Goal: Information Seeking & Learning: Compare options

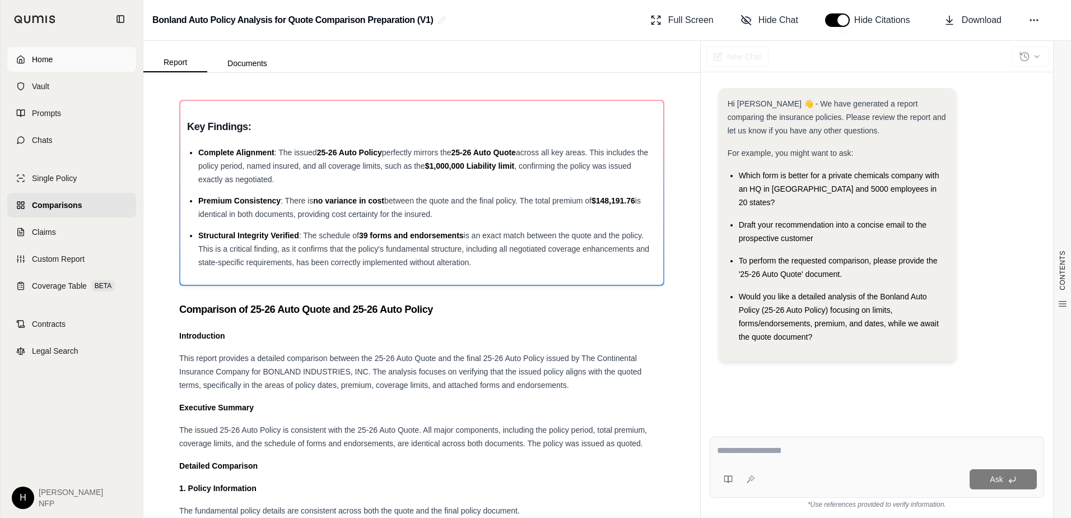
click at [30, 57] on link "Home" at bounding box center [71, 59] width 129 height 25
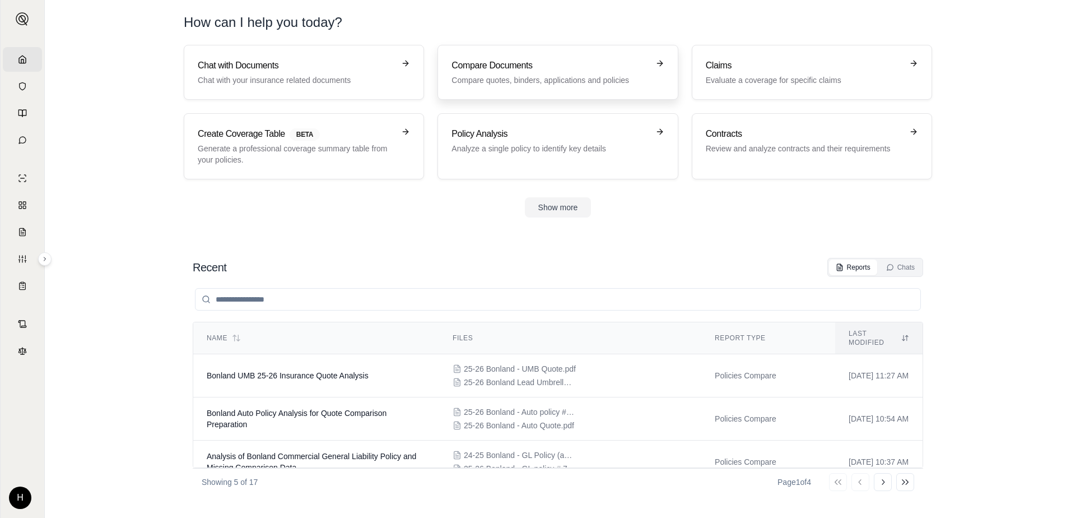
click at [505, 78] on p "Compare quotes, binders, applications and policies" at bounding box center [550, 80] width 197 height 11
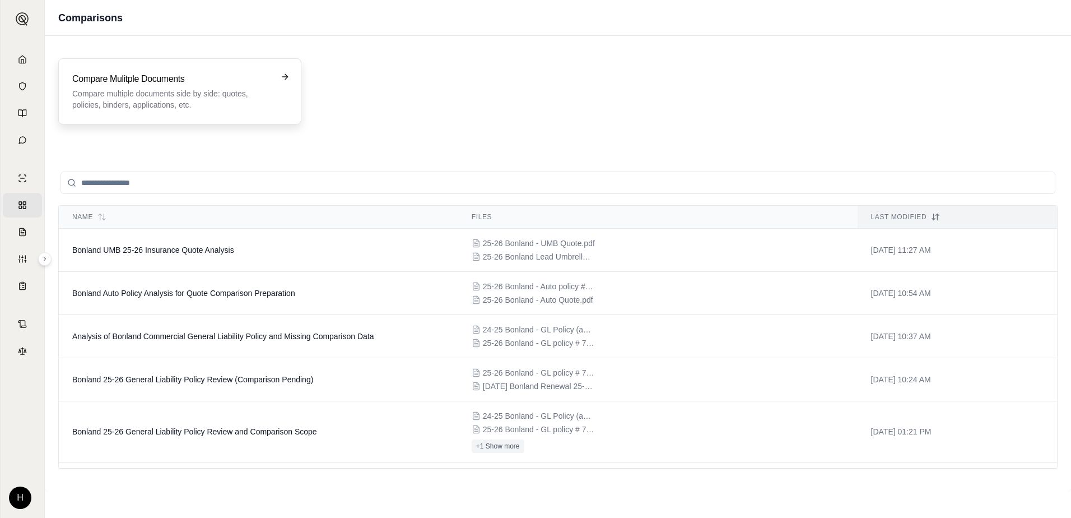
click at [190, 104] on p "Compare multiple documents side by side: quotes, policies, binders, application…" at bounding box center [171, 99] width 199 height 22
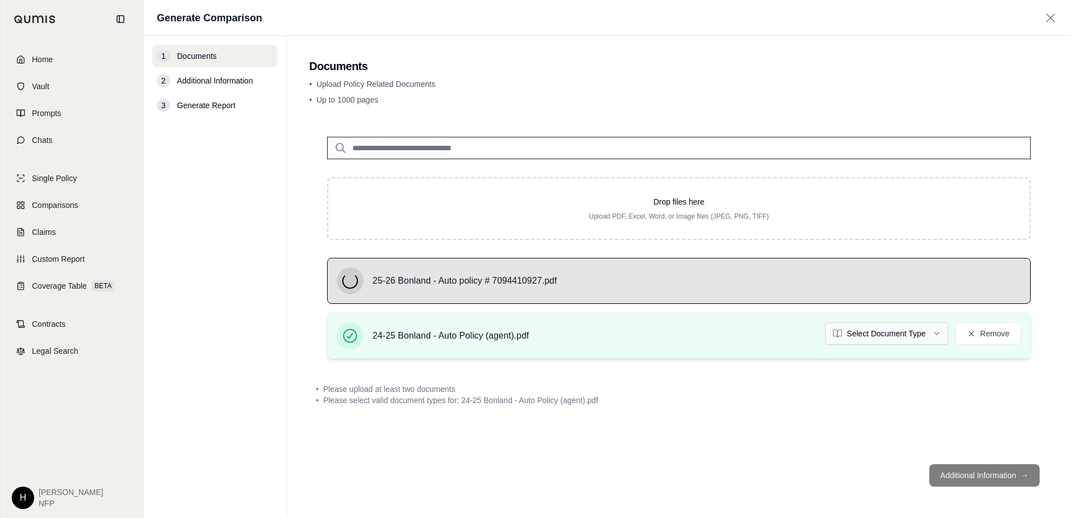
click at [904, 327] on html "Home Vault Prompts Chats Single Policy Comparisons Claims Custom Report Coverag…" at bounding box center [535, 259] width 1071 height 518
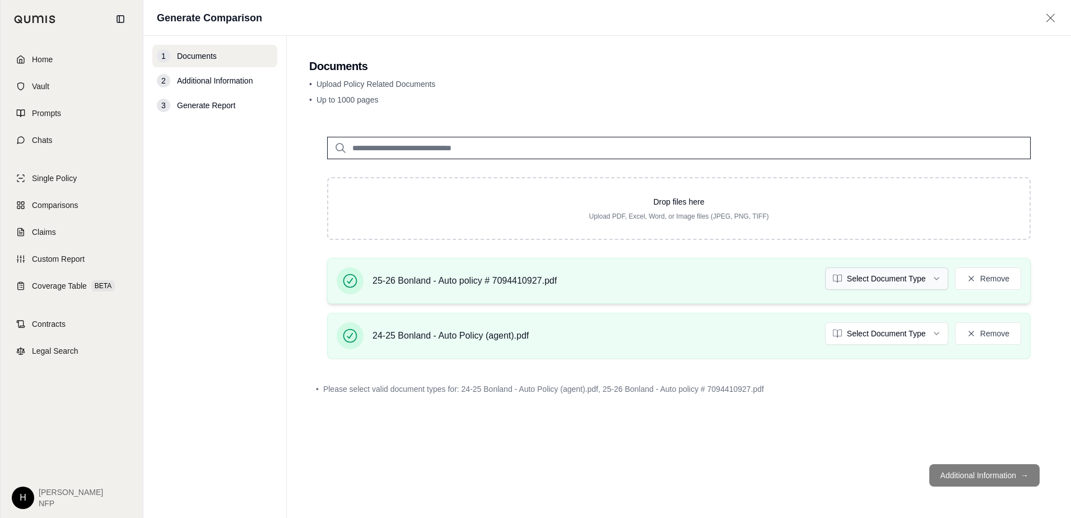
click at [899, 284] on html "Home Vault Prompts Chats Single Policy Comparisons Claims Custom Report Coverag…" at bounding box center [535, 259] width 1071 height 518
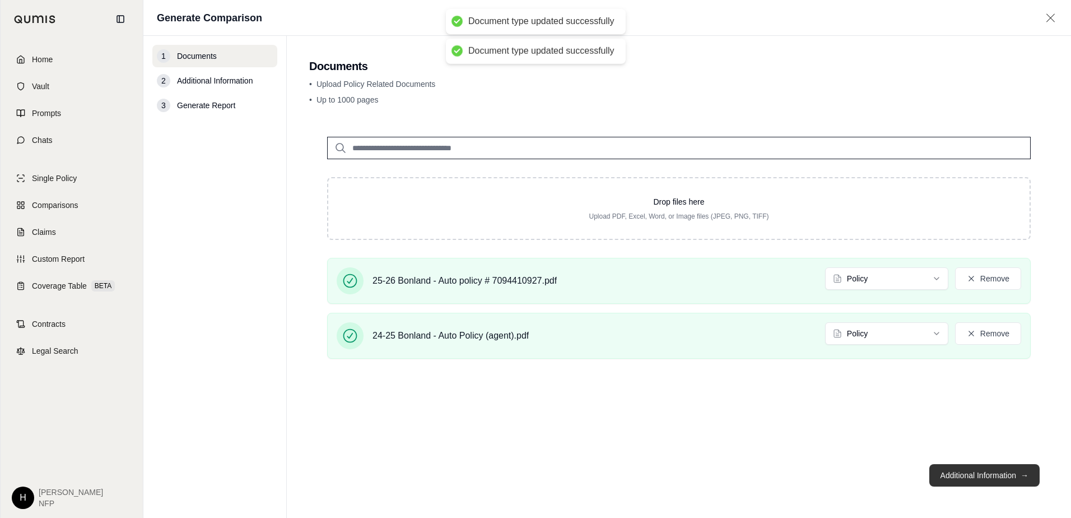
click at [983, 471] on button "Additional Information →" at bounding box center [984, 475] width 110 height 22
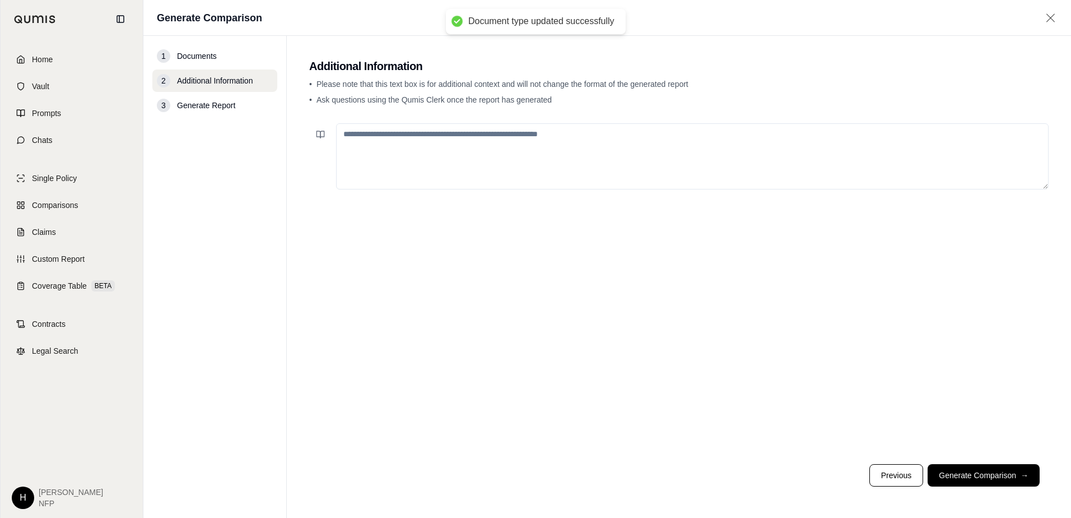
click at [522, 148] on textarea at bounding box center [692, 156] width 713 height 66
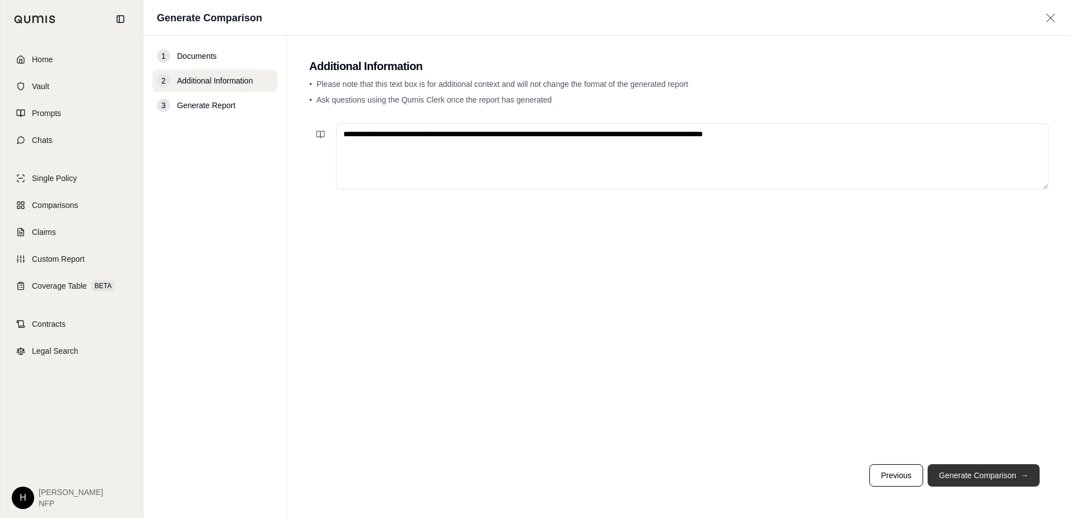
type textarea "**********"
click at [1019, 482] on button "Generate Comparison →" at bounding box center [984, 475] width 112 height 22
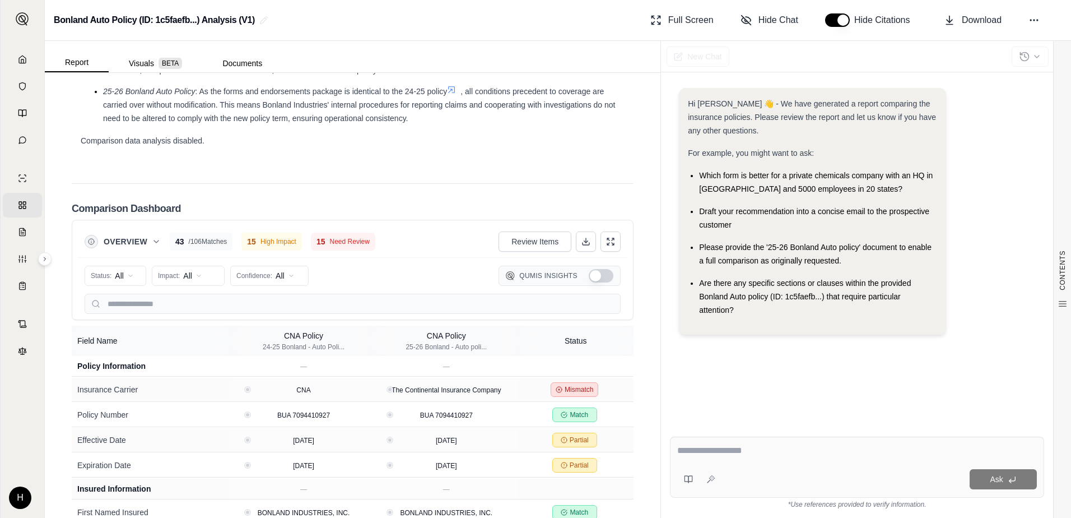
scroll to position [1849, 0]
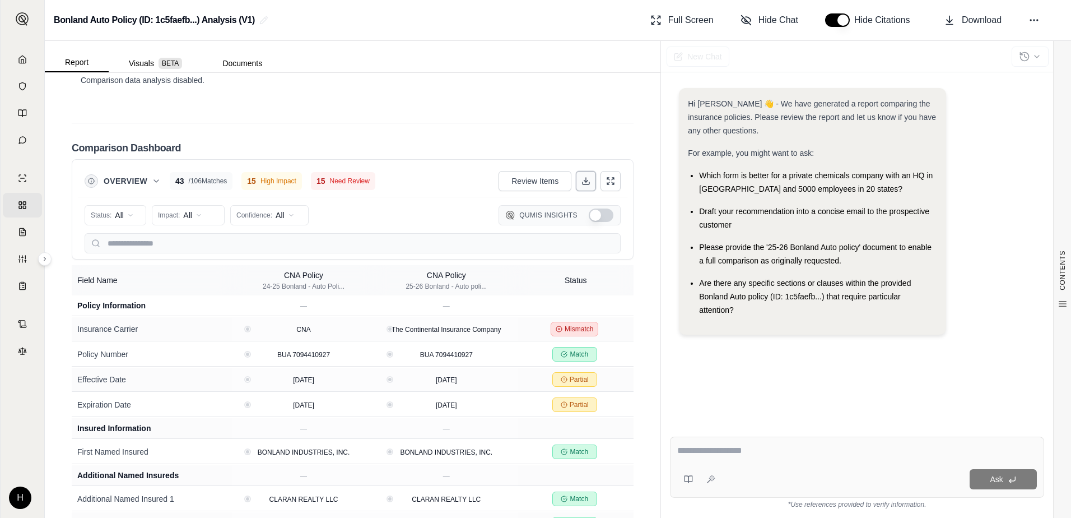
click at [582, 180] on icon at bounding box center [586, 180] width 9 height 9
click at [24, 48] on link "Home" at bounding box center [22, 59] width 39 height 25
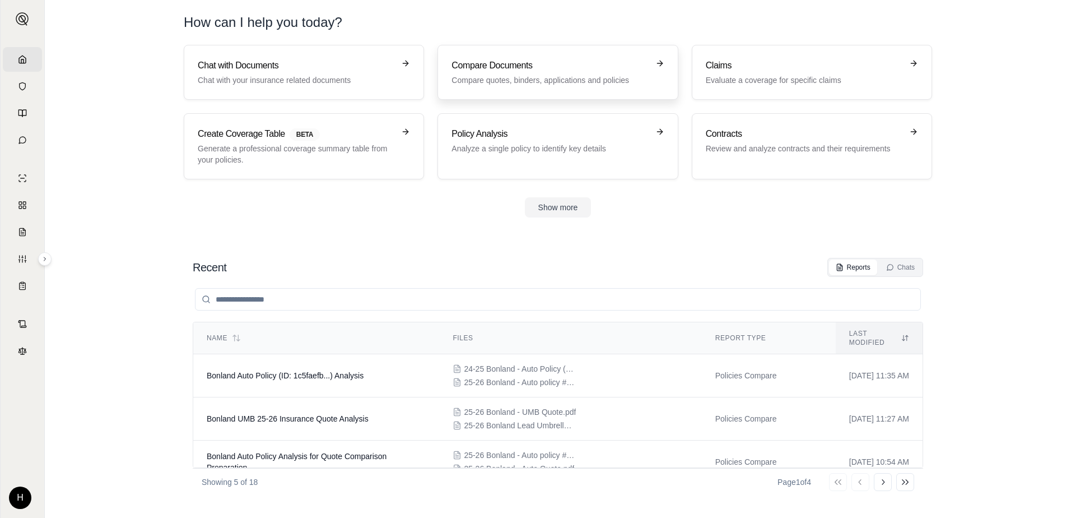
click at [478, 72] on h3 "Compare Documents" at bounding box center [550, 65] width 197 height 13
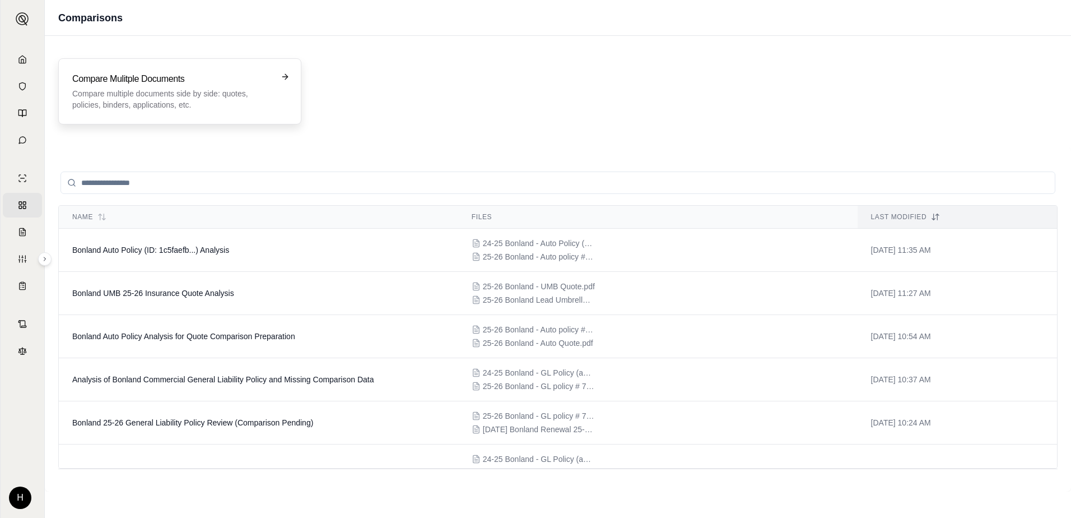
click at [173, 93] on p "Compare multiple documents side by side: quotes, policies, binders, application…" at bounding box center [171, 99] width 199 height 22
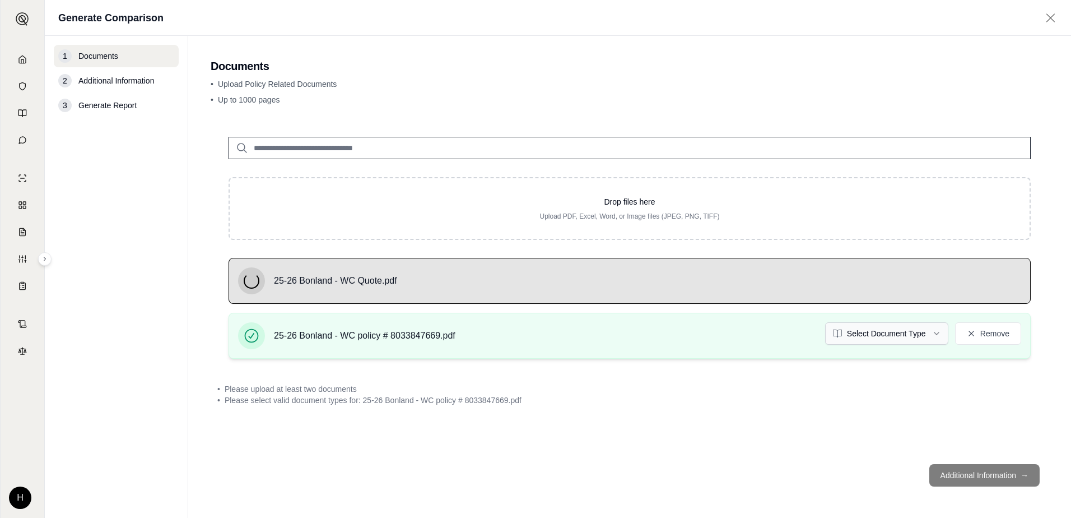
click at [895, 328] on html "Home Vault Prompts Chats Single Policy Comparisons Claims Custom Report Coverag…" at bounding box center [535, 259] width 1071 height 518
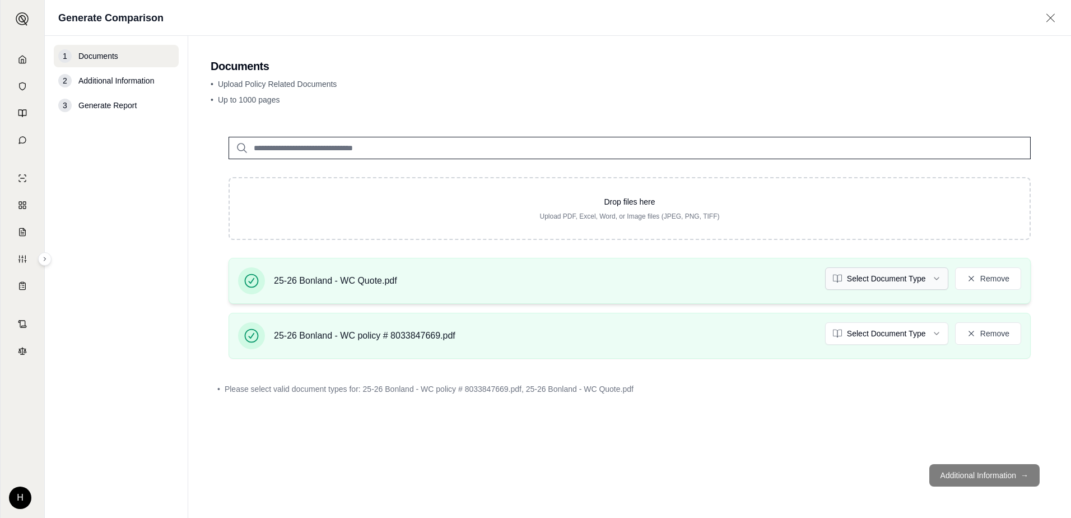
click at [908, 280] on html "Home Vault Prompts Chats Single Policy Comparisons Claims Custom Report Coverag…" at bounding box center [535, 259] width 1071 height 518
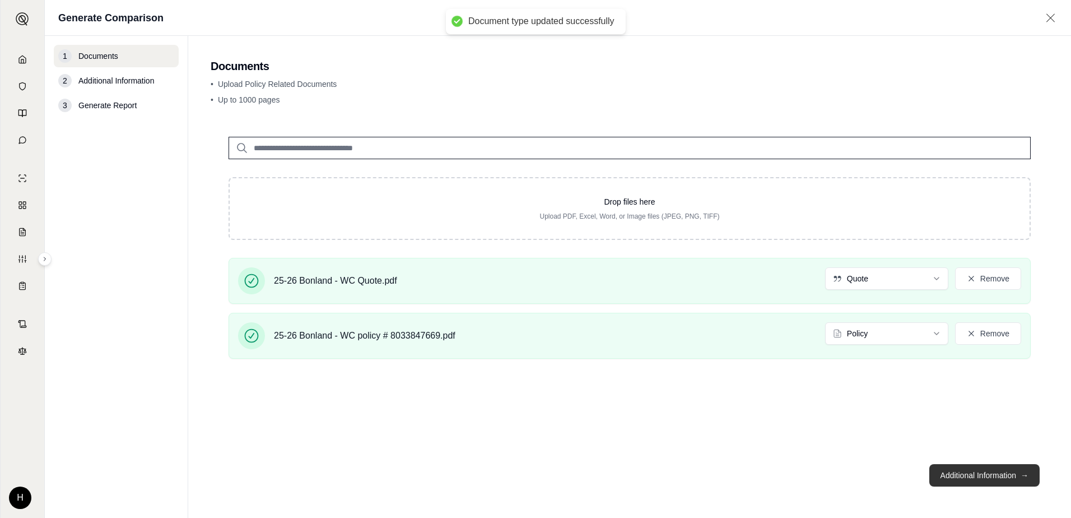
click at [978, 476] on button "Additional Information →" at bounding box center [984, 475] width 110 height 22
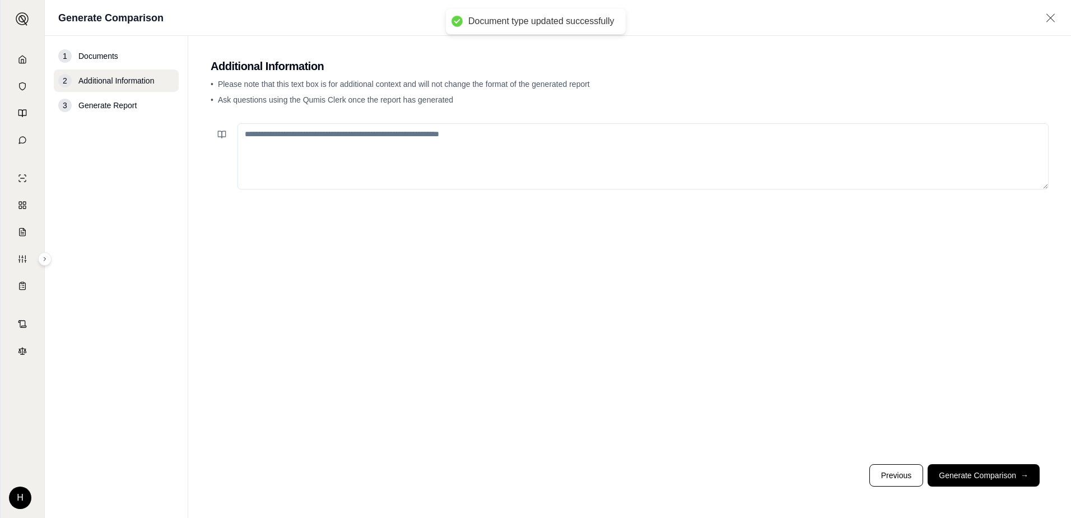
click at [381, 160] on textarea at bounding box center [643, 156] width 811 height 66
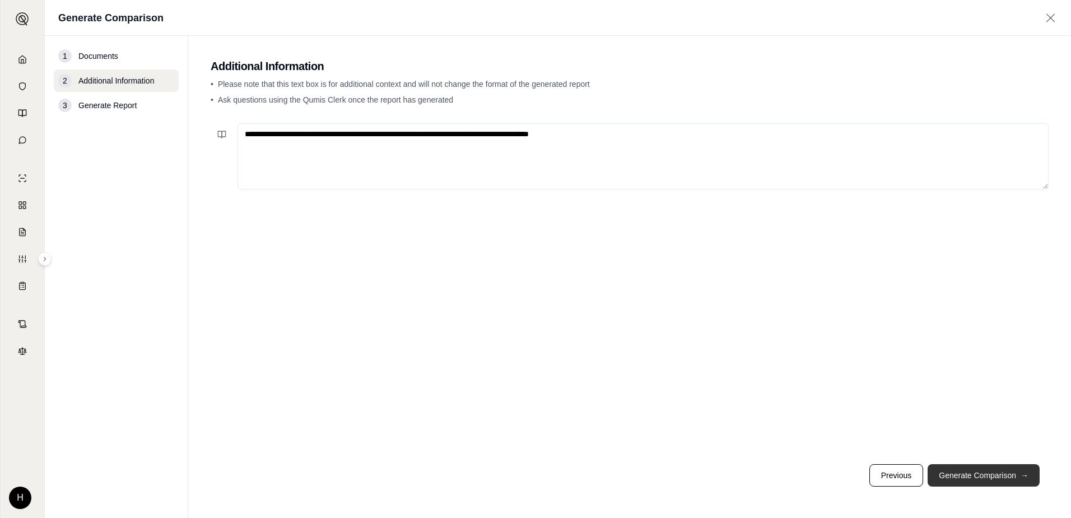
type textarea "**********"
click at [1021, 473] on span "→" at bounding box center [1025, 474] width 8 height 11
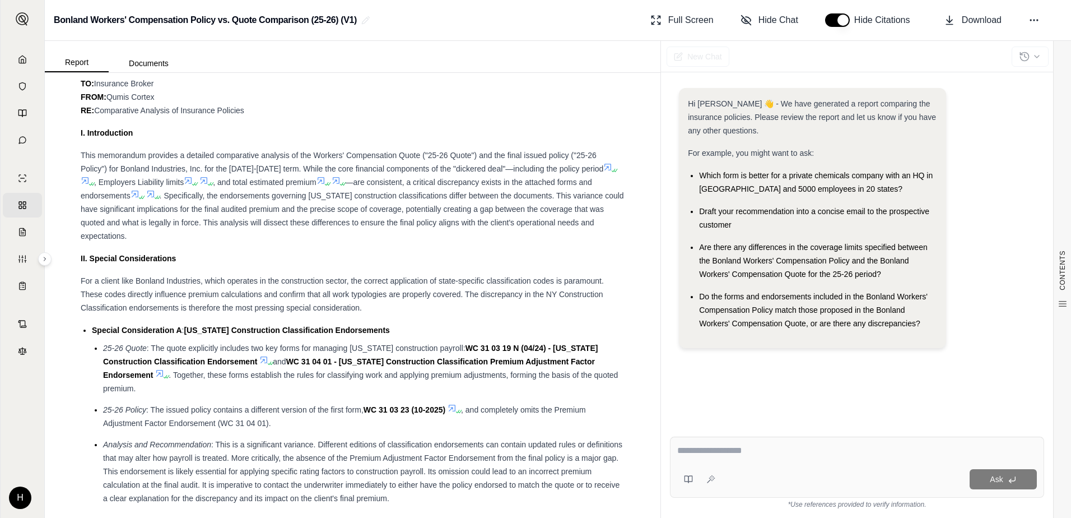
scroll to position [646, 0]
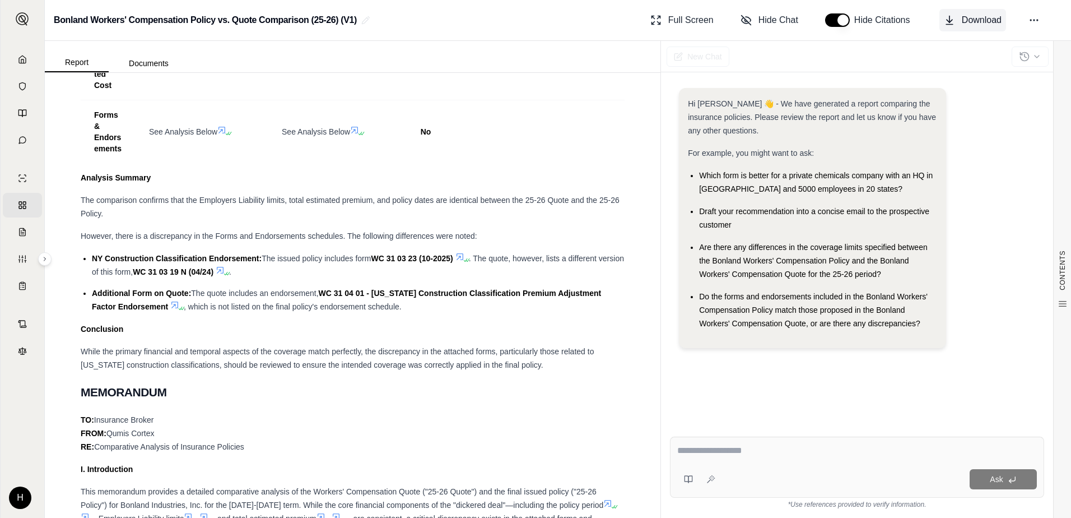
click at [965, 21] on span "Download" at bounding box center [982, 19] width 40 height 13
click at [461, 261] on icon at bounding box center [459, 256] width 9 height 9
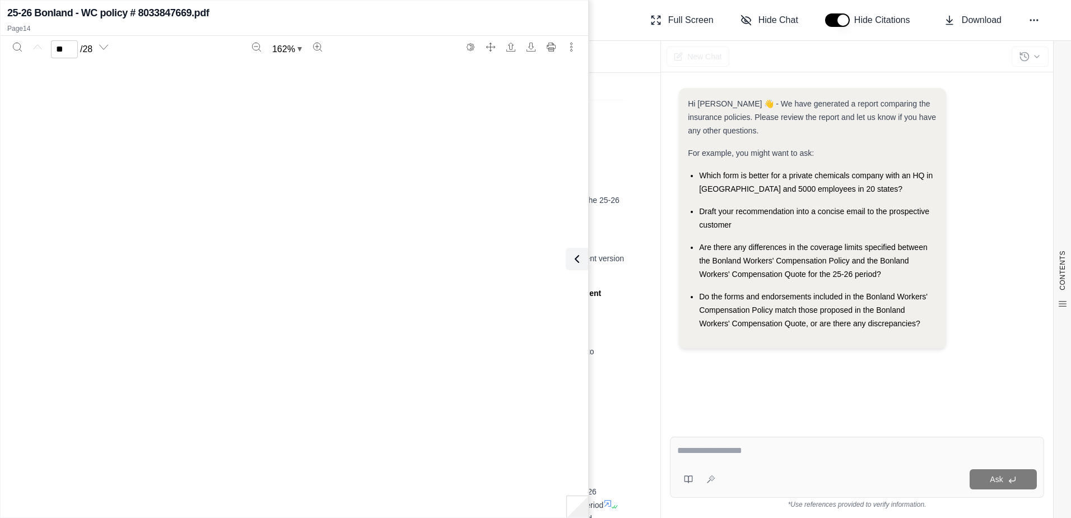
type input "**"
click at [610, 184] on div "Analysis Summary" at bounding box center [353, 177] width 544 height 13
click at [626, 392] on div "CONTENTS Table of Contents Key Findings: Comparison Of 25-26 Workers' ... Memor…" at bounding box center [353, 295] width 616 height 445
click at [996, 138] on div "Hi [PERSON_NAME] 👋 - We have generated a report comparing the insurance policie…" at bounding box center [857, 222] width 356 height 269
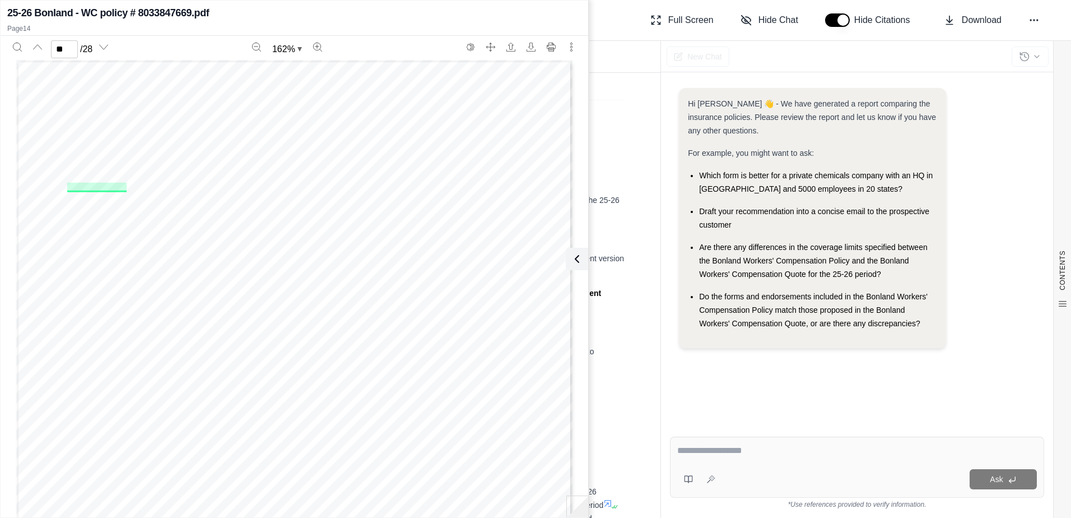
click at [570, 23] on div "25-26 Bonland - WC policy # 8033847669.pdf Page 14" at bounding box center [295, 19] width 588 height 33
click at [634, 169] on div "CONTENTS Table of Contents Key Findings: Comparison Of 25-26 Workers' ... Memor…" at bounding box center [353, 295] width 616 height 445
click at [578, 262] on icon at bounding box center [574, 258] width 13 height 13
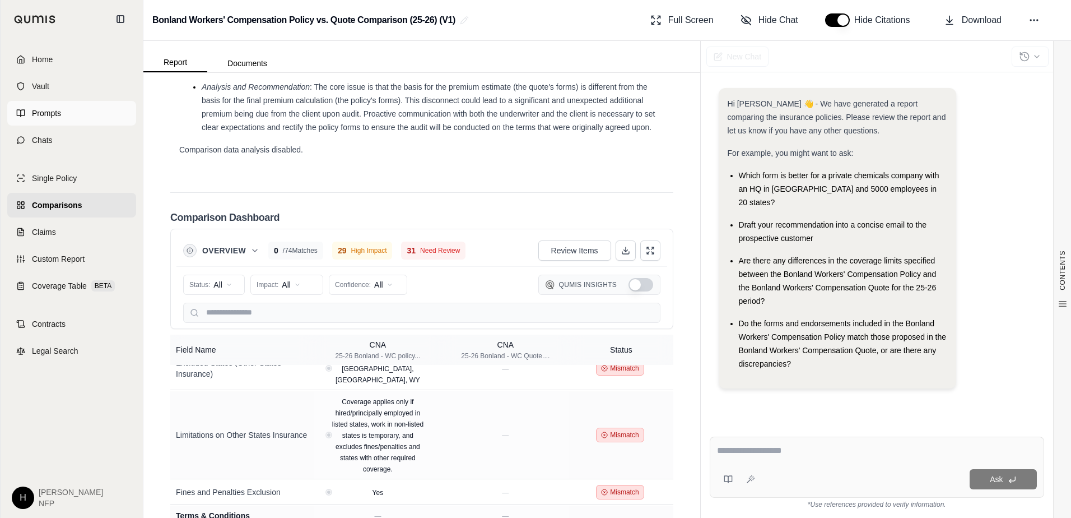
scroll to position [1936, 0]
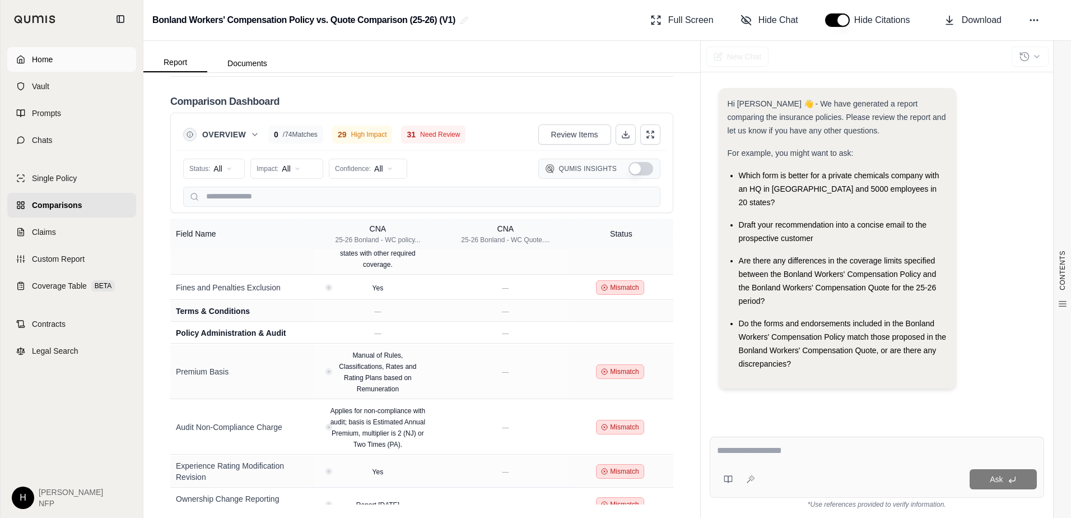
click at [35, 61] on span "Home" at bounding box center [42, 59] width 21 height 11
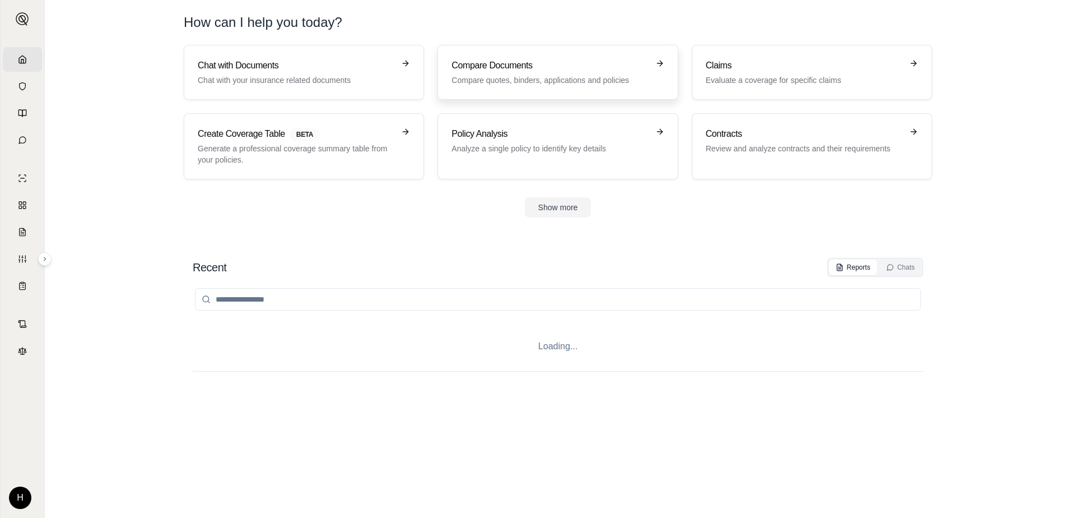
click at [534, 86] on link "Compare Documents Compare quotes, binders, applications and policies" at bounding box center [558, 72] width 240 height 55
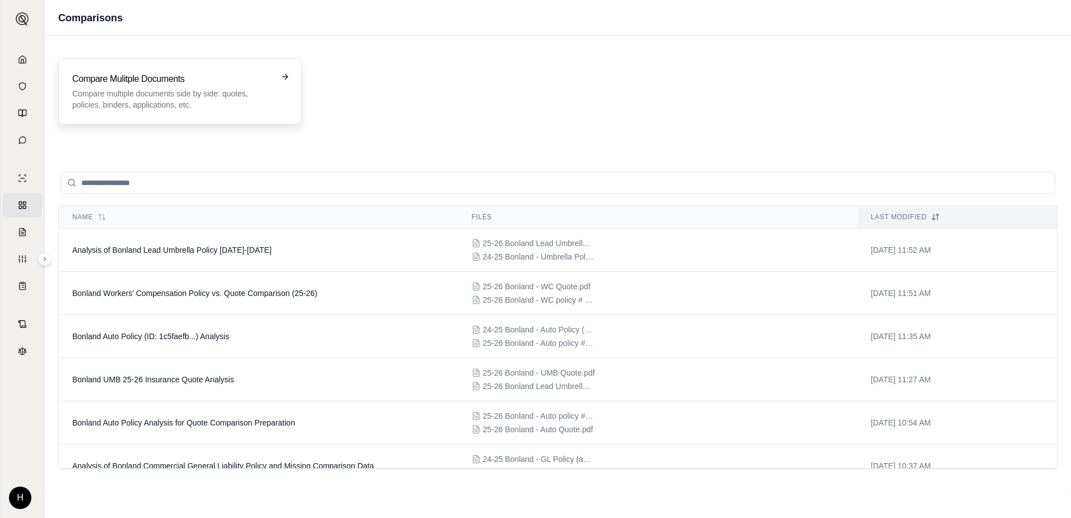
click at [216, 97] on p "Compare multiple documents side by side: quotes, policies, binders, application…" at bounding box center [171, 99] width 199 height 22
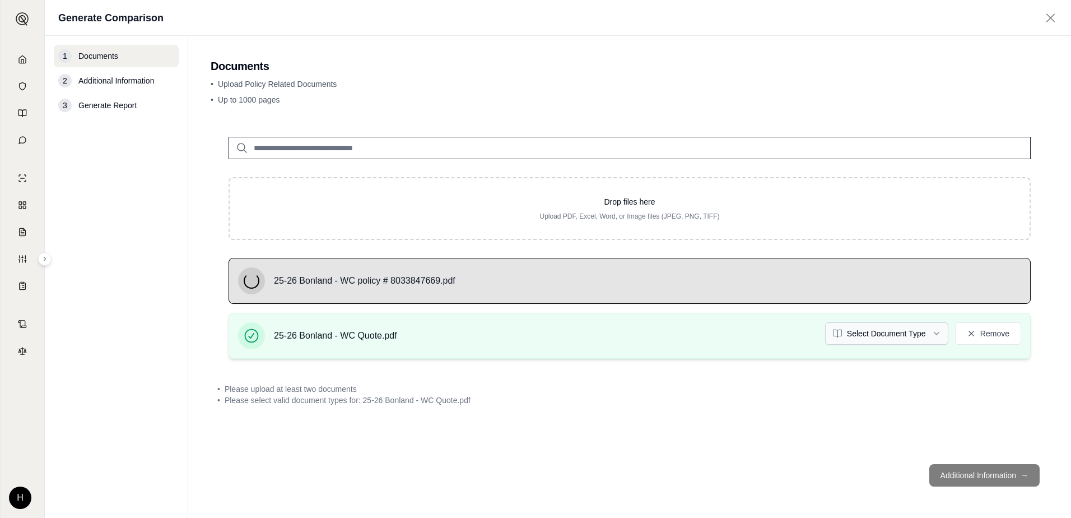
click at [856, 331] on html "Home Vault Prompts Chats Single Policy Comparisons Claims Custom Report Coverag…" at bounding box center [535, 259] width 1071 height 518
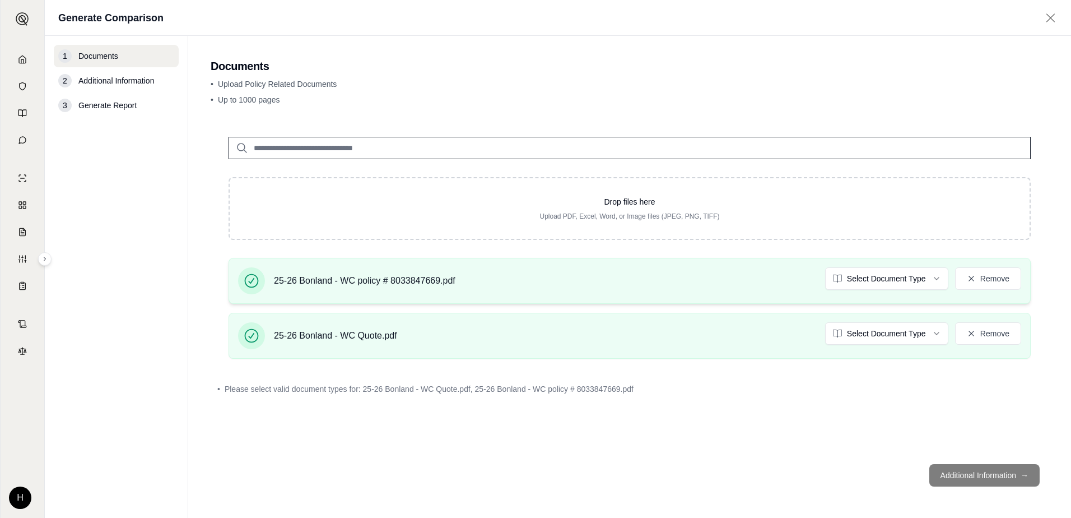
click at [900, 267] on div "25-26 Bonland - WC policy # 8033847669.pdf Select Document Type Remove" at bounding box center [630, 281] width 802 height 46
click at [908, 277] on html "Home Vault Prompts Chats Single Policy Comparisons Claims Custom Report Coverag…" at bounding box center [535, 259] width 1071 height 518
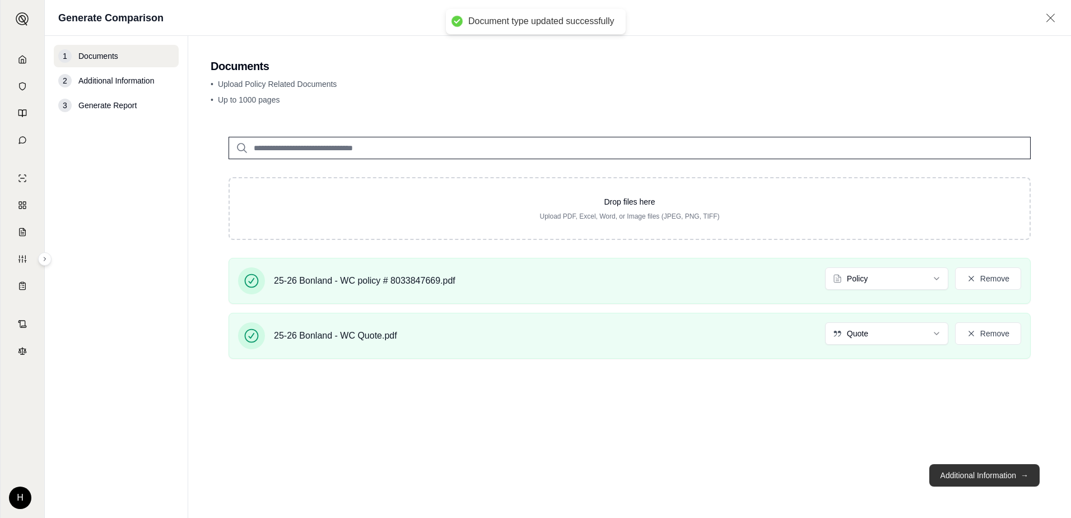
click at [995, 474] on button "Additional Information →" at bounding box center [984, 475] width 110 height 22
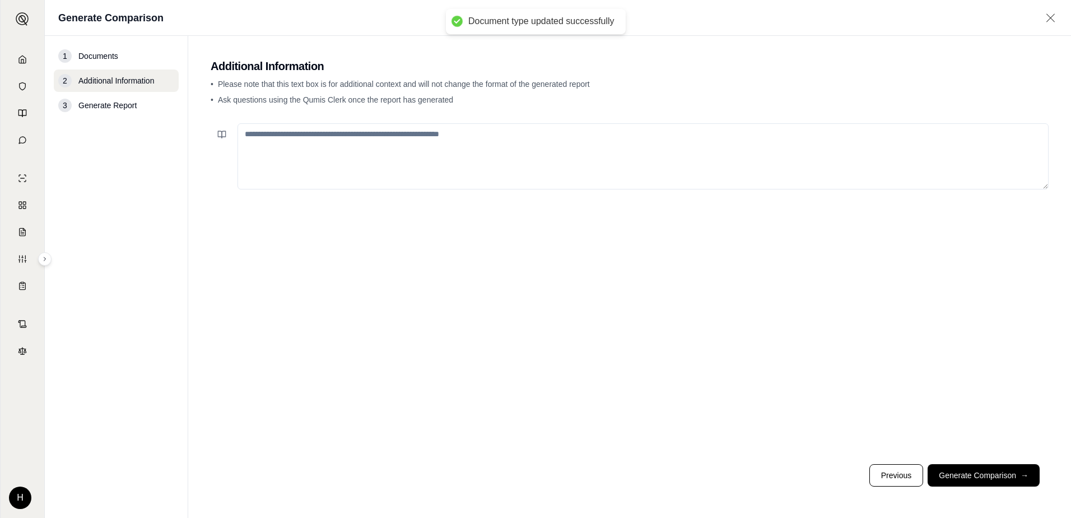
click at [357, 123] on div at bounding box center [630, 287] width 838 height 336
click at [361, 132] on textarea at bounding box center [643, 156] width 811 height 66
type textarea "**********"
click at [1015, 486] on footer "Previous Generate Comparison →" at bounding box center [630, 475] width 838 height 40
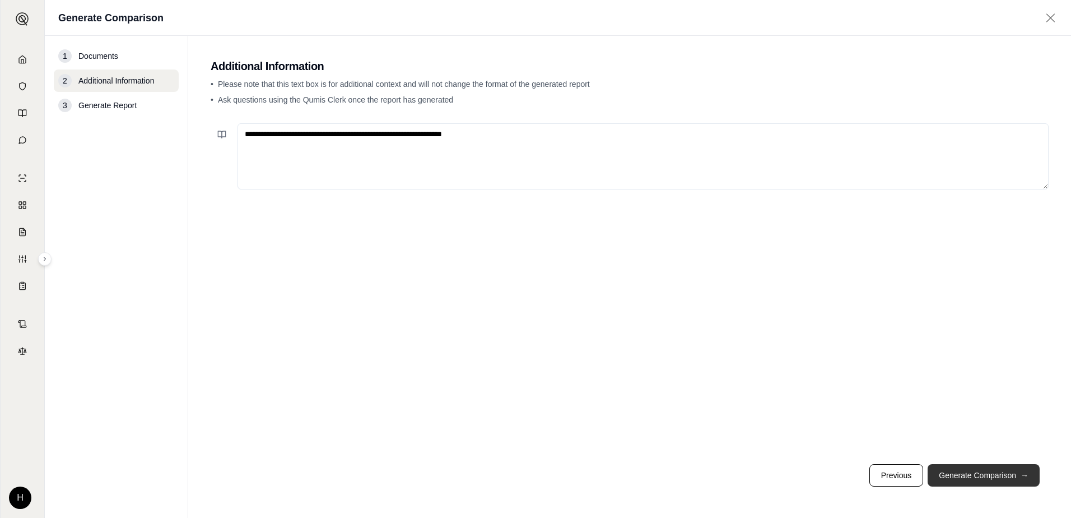
click at [1004, 471] on button "Generate Comparison →" at bounding box center [984, 475] width 112 height 22
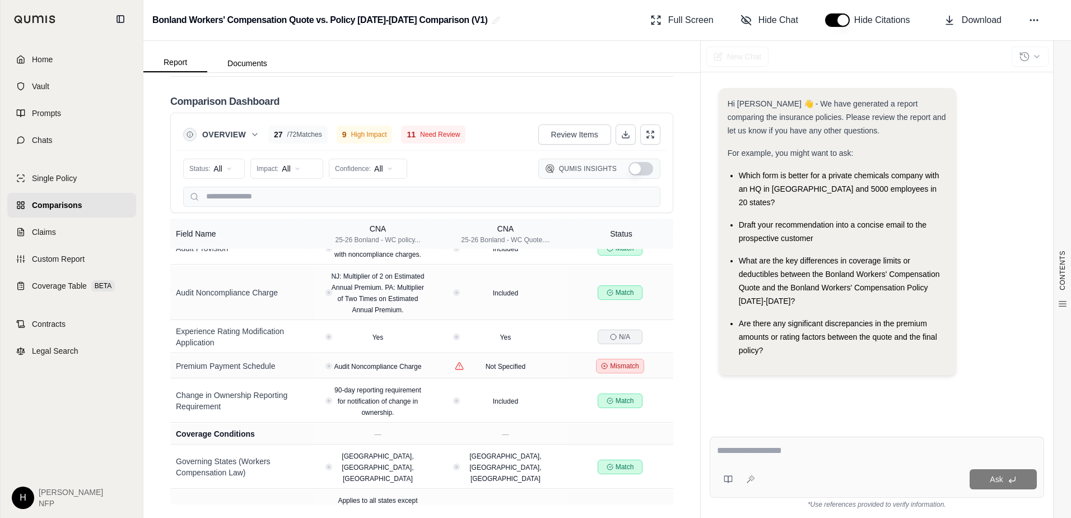
scroll to position [2019, 0]
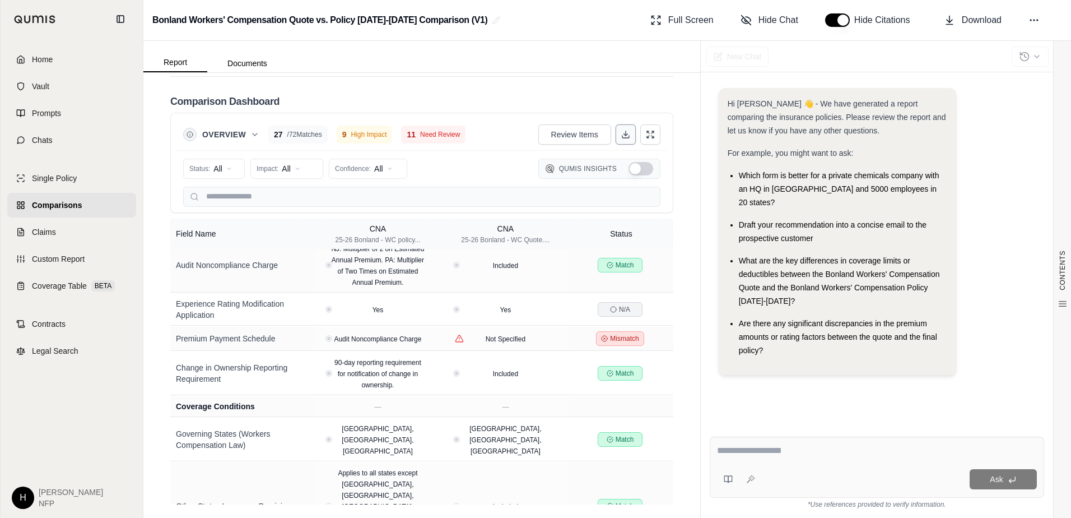
click at [626, 136] on line at bounding box center [626, 133] width 0 height 4
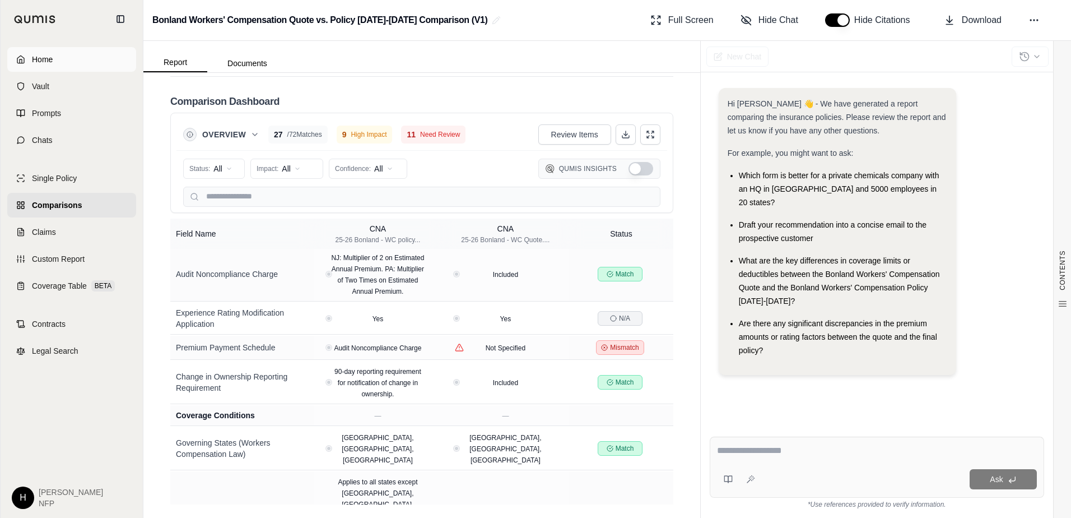
click at [55, 63] on link "Home" at bounding box center [71, 59] width 129 height 25
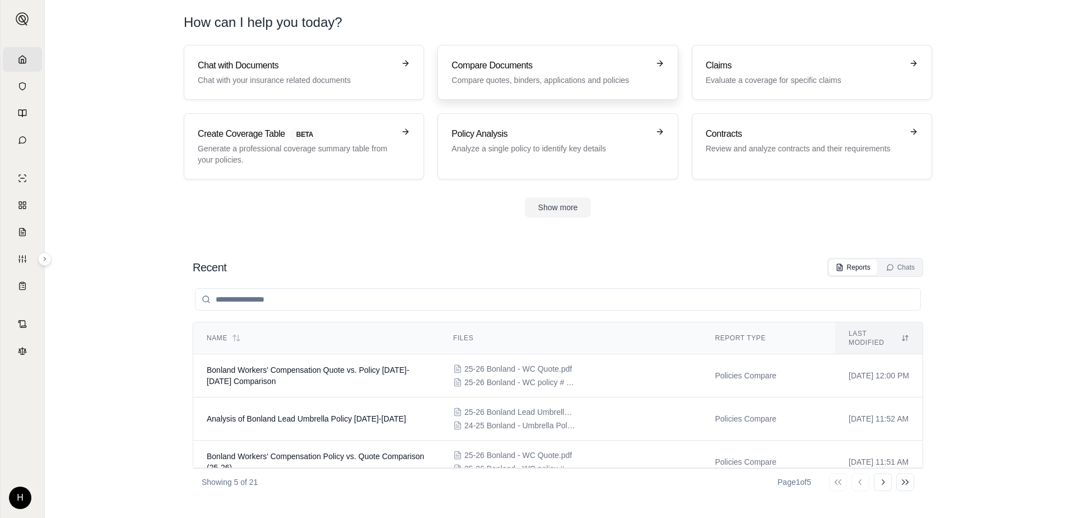
click at [517, 61] on h3 "Compare Documents" at bounding box center [550, 65] width 197 height 13
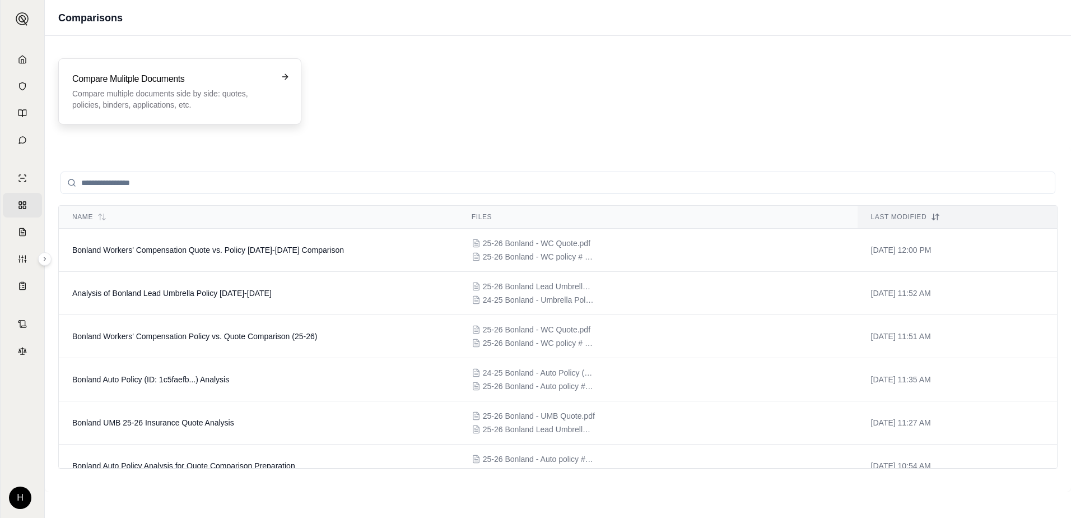
click at [199, 102] on p "Compare multiple documents side by side: quotes, policies, binders, application…" at bounding box center [171, 99] width 199 height 22
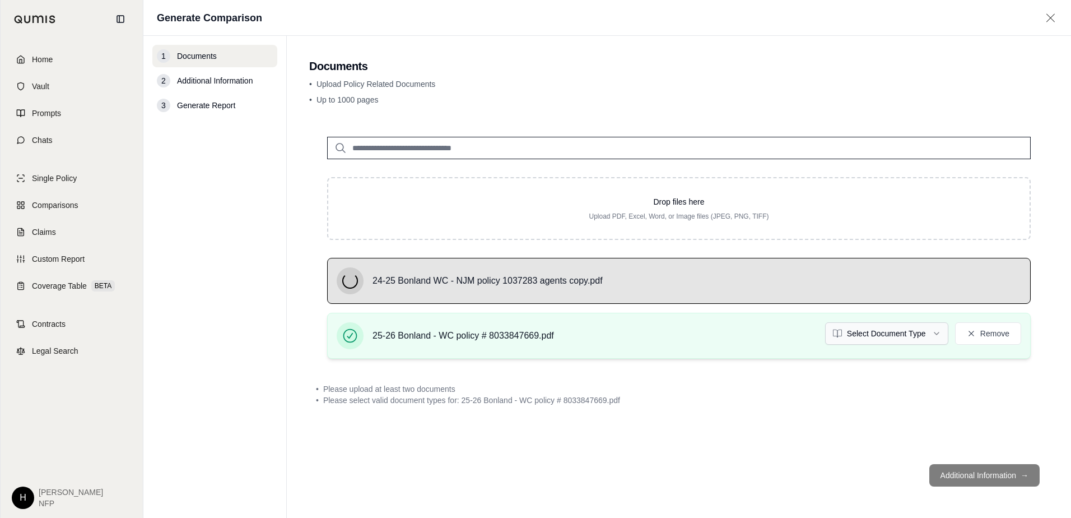
click at [895, 337] on html "Home Vault Prompts Chats Single Policy Comparisons Claims Custom Report Coverag…" at bounding box center [535, 259] width 1071 height 518
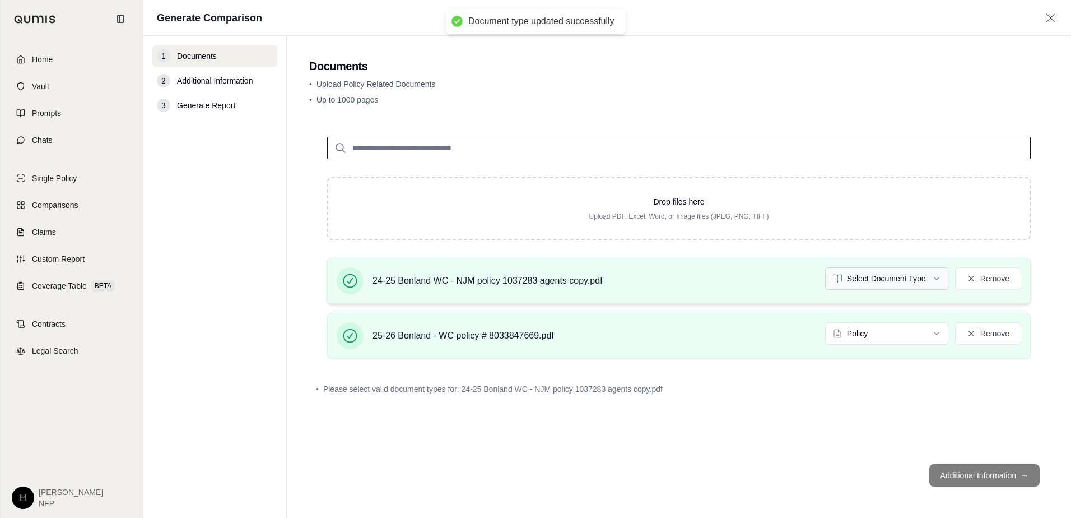
click at [883, 281] on html "Document type updated successfully Home Vault Prompts Chats Single Policy Compa…" at bounding box center [535, 259] width 1071 height 518
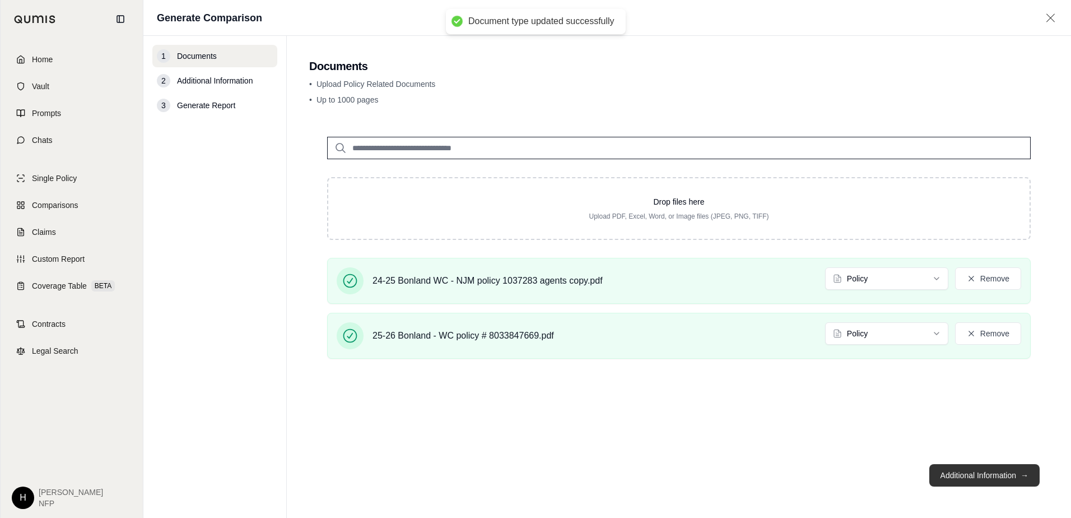
click at [966, 473] on button "Additional Information →" at bounding box center [984, 475] width 110 height 22
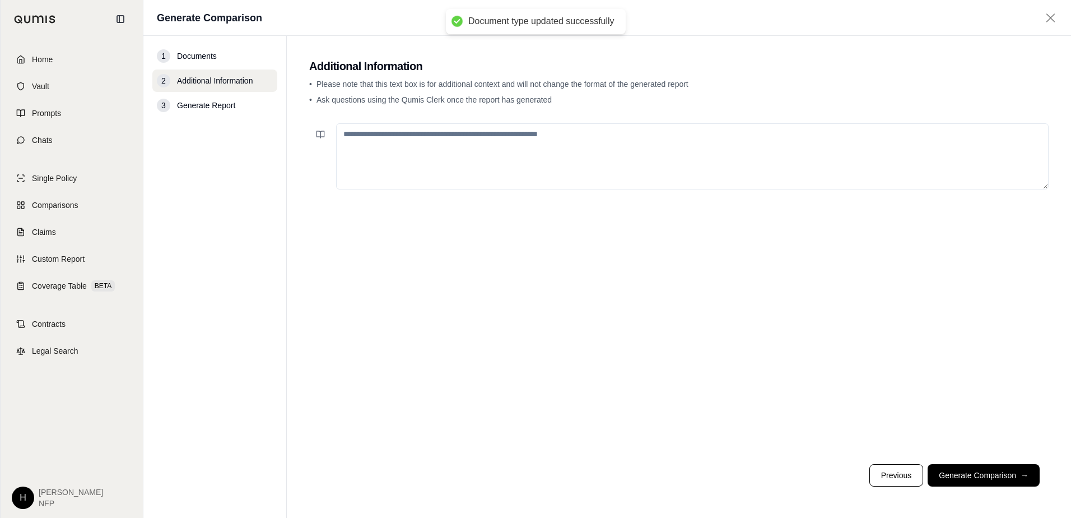
click at [510, 169] on textarea at bounding box center [692, 156] width 713 height 66
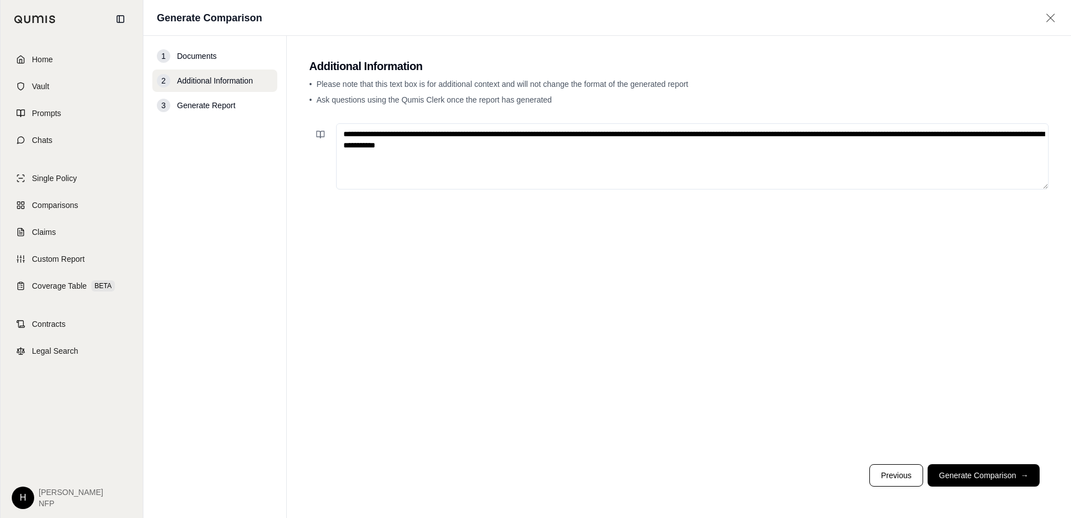
type textarea "**********"
click at [983, 482] on button "Generate Comparison →" at bounding box center [984, 475] width 112 height 22
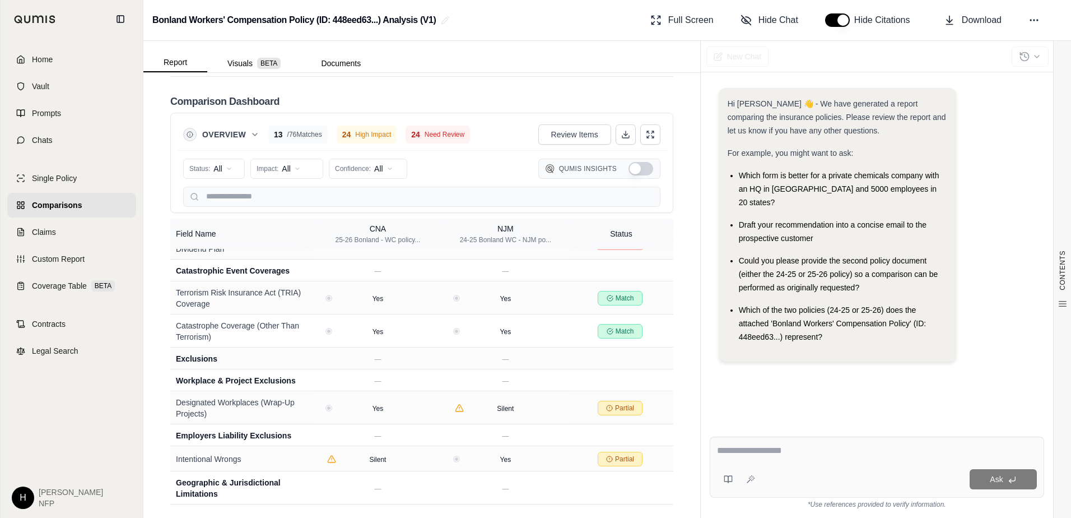
scroll to position [1546, 0]
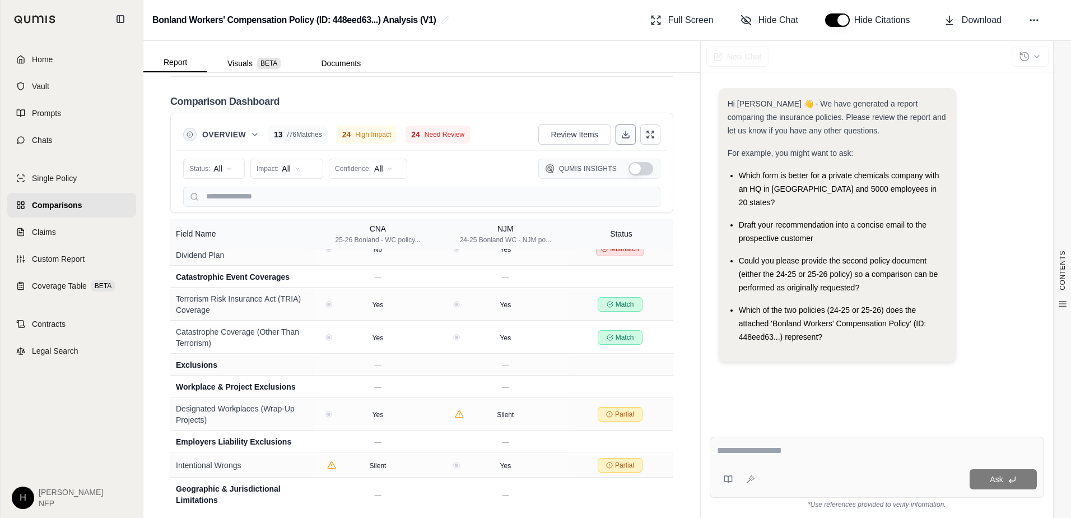
click at [616, 139] on button at bounding box center [626, 134] width 20 height 20
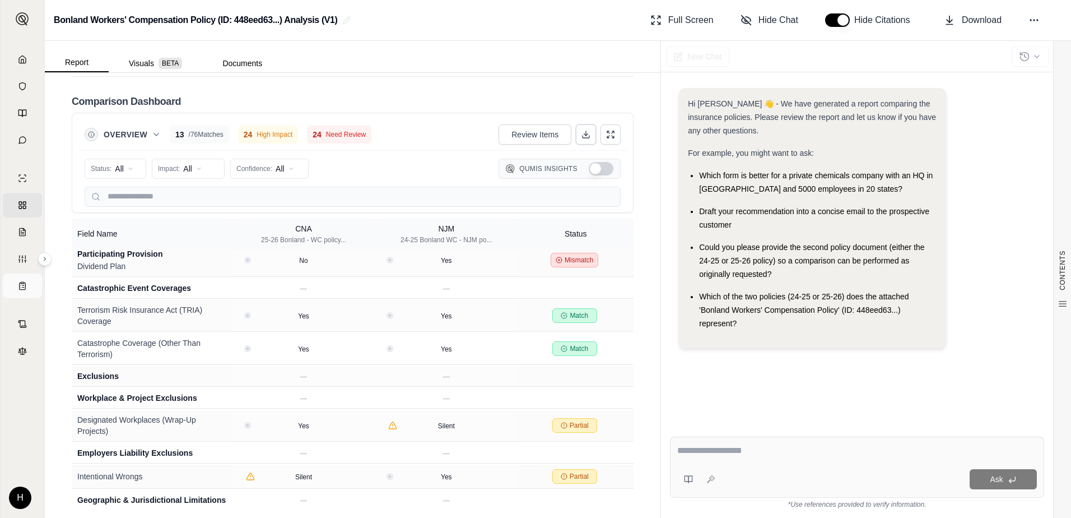
scroll to position [1501, 0]
